Goal: Check status: Check status

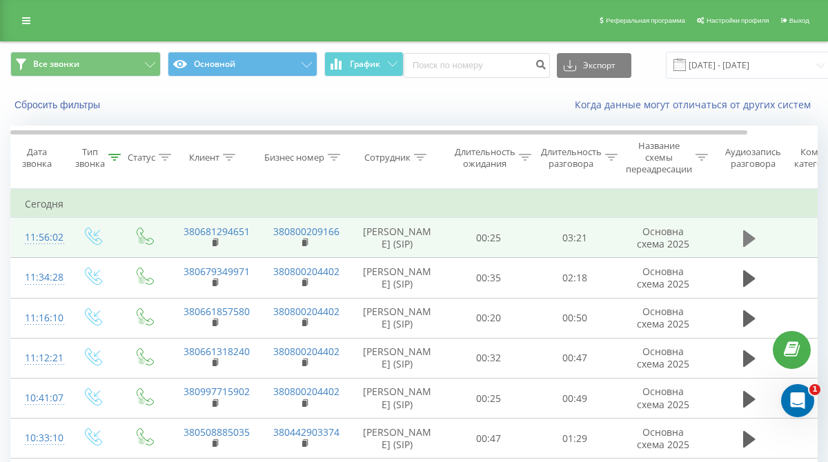
click at [745, 247] on icon at bounding box center [749, 238] width 12 height 17
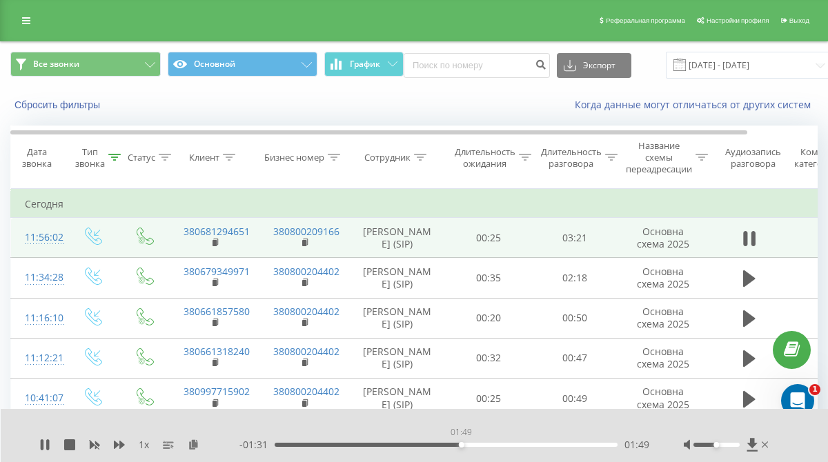
drag, startPoint x: 283, startPoint y: 445, endPoint x: 491, endPoint y: 454, distance: 208.5
click at [491, 454] on div "1 x - 01:31 01:49 01:49" at bounding box center [415, 435] width 828 height 53
click at [45, 446] on icon at bounding box center [44, 444] width 11 height 11
click at [48, 443] on icon at bounding box center [44, 444] width 11 height 11
click at [478, 447] on div "- 01:03 02:18 02:18" at bounding box center [444, 445] width 410 height 14
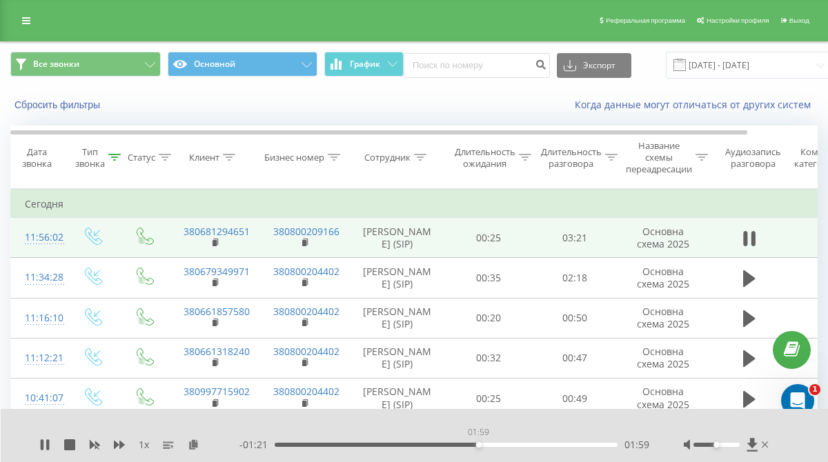
click at [478, 444] on div "01:59" at bounding box center [445, 445] width 343 height 4
click at [48, 443] on icon at bounding box center [47, 444] width 3 height 11
